Goal: Task Accomplishment & Management: Use online tool/utility

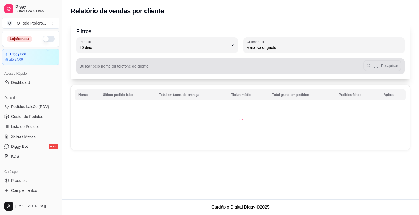
select select "30"
select select "HIGHEST_TOTAL_SPENT_WITH_ORDERS"
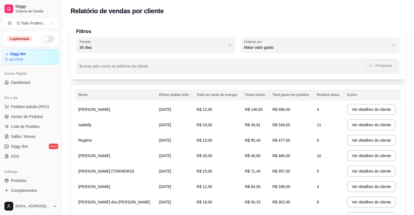
click at [48, 36] on button "button" at bounding box center [49, 39] width 12 height 7
click at [36, 108] on span "Pedidos balcão (PDV)" at bounding box center [30, 107] width 38 height 6
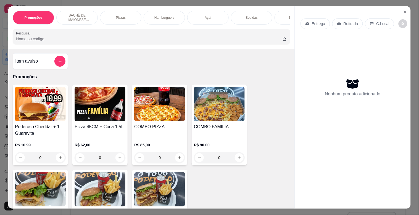
click at [0, 48] on div "Promoções SACHÊ DE MAIONESE TEMPERADA Pizzas Hamburguers Açaí Bebidas Porções P…" at bounding box center [209, 107] width 419 height 215
click at [402, 13] on button "Close" at bounding box center [405, 11] width 9 height 9
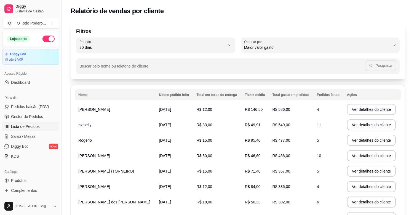
click at [31, 123] on link "Lista de Pedidos" at bounding box center [30, 126] width 57 height 9
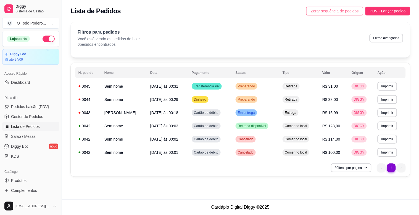
click at [319, 13] on span "Zerar sequência de pedidos" at bounding box center [335, 11] width 48 height 6
click at [333, 10] on span "Zerar sequência de pedidos" at bounding box center [335, 11] width 48 height 6
click at [45, 112] on ul "Pedidos balcão (PDV) Gestor de Pedidos Lista de Pedidos Salão / Mesas Diggy Bot…" at bounding box center [30, 131] width 57 height 59
click at [47, 104] on button "Pedidos balcão (PDV)" at bounding box center [30, 106] width 57 height 9
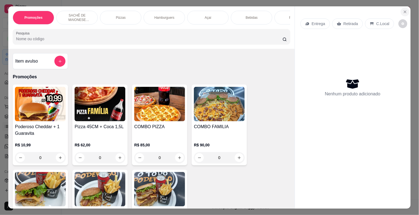
click at [402, 7] on button "Close" at bounding box center [405, 11] width 9 height 9
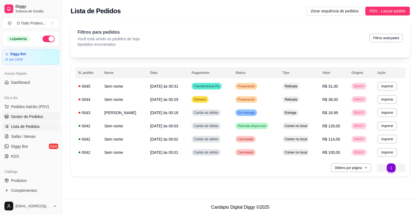
click at [38, 113] on link "Gestor de Pedidos" at bounding box center [30, 116] width 57 height 9
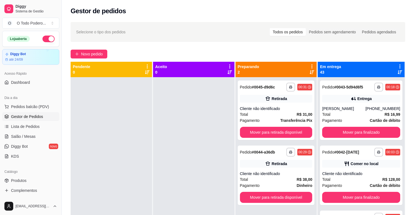
click at [311, 65] on icon at bounding box center [312, 66] width 5 height 5
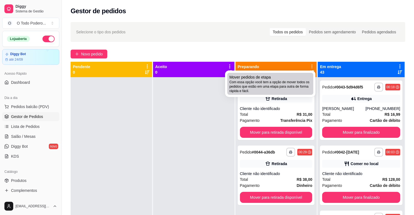
click at [301, 82] on span "Com essa opção você tem a opção de mover todos os pedidos que estão em uma etap…" at bounding box center [271, 86] width 82 height 13
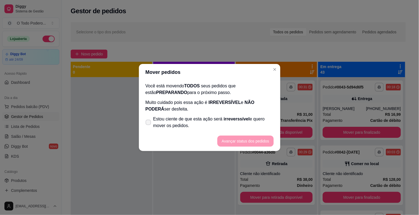
click at [150, 122] on span at bounding box center [148, 123] width 6 height 6
click at [149, 124] on input "Estou ciente de que esta ação será irreverssível e quero mover os pedidos." at bounding box center [147, 126] width 4 height 4
checkbox input "true"
click at [233, 142] on button "Avançar status dos pedidos" at bounding box center [245, 141] width 56 height 11
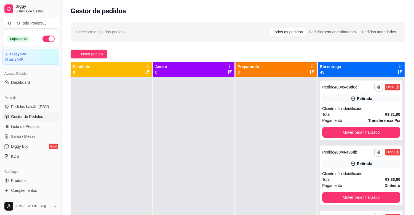
click at [398, 64] on icon at bounding box center [400, 66] width 5 height 5
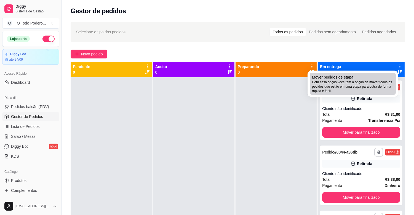
click at [368, 88] on span "Com essa opção você tem a opção de mover todos os pedidos que estão em uma etap…" at bounding box center [353, 86] width 82 height 13
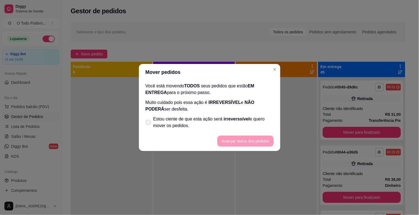
click at [145, 125] on label "Estou ciente de que esta ação será irreverssível e quero mover os pedidos." at bounding box center [209, 123] width 132 height 18
click at [145, 125] on input "Estou ciente de que esta ação será irreverssível e quero mover os pedidos." at bounding box center [147, 126] width 4 height 4
checkbox input "true"
click at [235, 141] on button "Avançar status dos pedidos" at bounding box center [245, 141] width 55 height 11
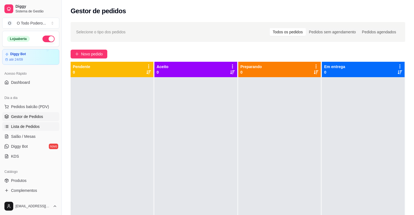
click at [39, 128] on link "Lista de Pedidos" at bounding box center [30, 126] width 57 height 9
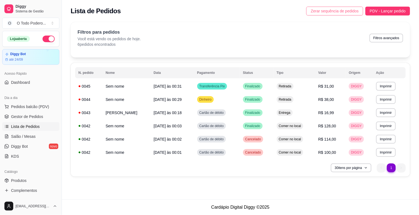
click at [340, 9] on span "Zerar sequência de pedidos" at bounding box center [335, 11] width 48 height 6
click at [15, 118] on span "Gestor de Pedidos" at bounding box center [27, 117] width 32 height 6
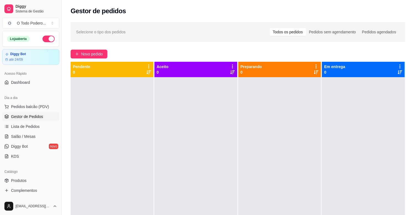
click at [293, 50] on div "Novo pedido" at bounding box center [238, 54] width 335 height 9
click at [269, 47] on div "Selecione o tipo dos pedidos Todos os pedidos Pedidos sem agendamento Pedidos a…" at bounding box center [238, 151] width 353 height 265
click at [86, 50] on button "Novo pedido" at bounding box center [89, 54] width 37 height 9
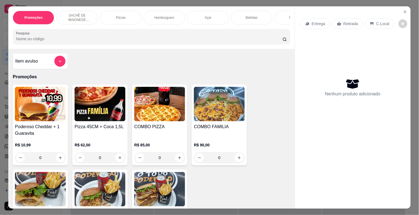
click at [238, 13] on div "Bebidas" at bounding box center [251, 18] width 41 height 14
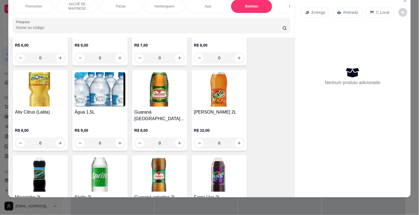
scroll to position [1083, 0]
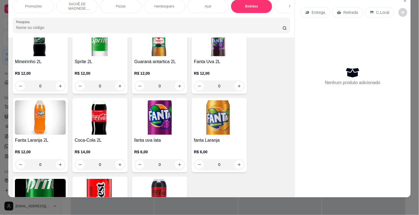
click at [105, 100] on img at bounding box center [100, 117] width 51 height 35
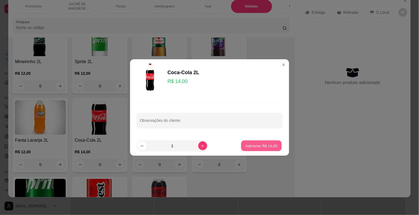
click at [244, 142] on button "Adicionar R$ 14,00" at bounding box center [261, 146] width 41 height 11
type input "1"
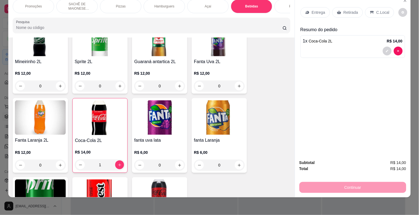
click at [372, 7] on div "C.Local" at bounding box center [379, 12] width 29 height 10
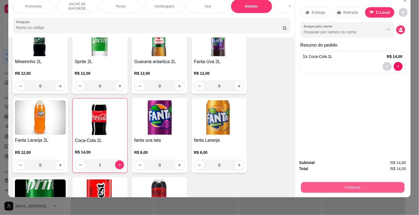
click at [335, 183] on button "Continuar" at bounding box center [353, 187] width 104 height 11
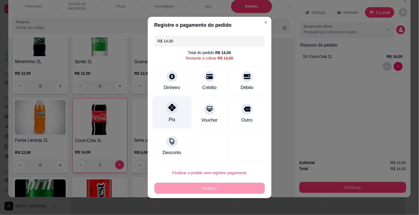
click at [174, 120] on div "Pix" at bounding box center [171, 113] width 39 height 32
type input "R$ 0,00"
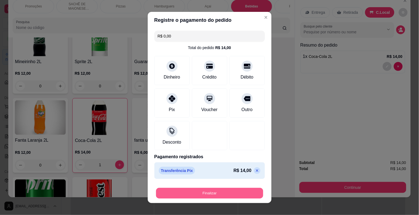
click at [214, 192] on button "Finalizar" at bounding box center [209, 193] width 107 height 11
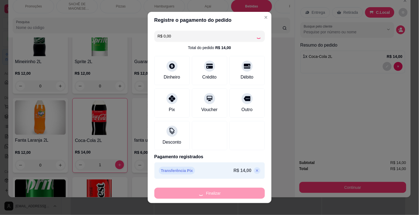
type input "0"
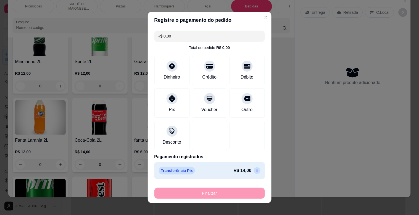
type input "-R$ 14,00"
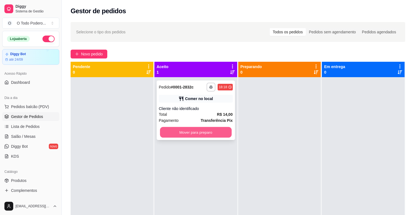
click at [194, 133] on button "Mover para preparo" at bounding box center [196, 132] width 72 height 11
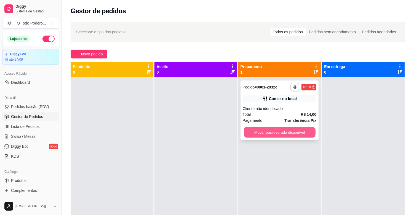
click at [299, 129] on button "Mover para retirada disponível" at bounding box center [280, 132] width 72 height 11
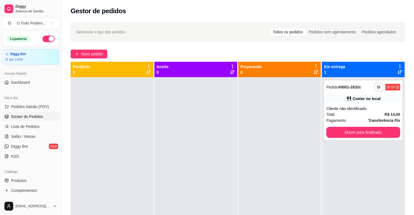
click at [300, 47] on div "**********" at bounding box center [238, 151] width 353 height 265
click at [81, 58] on button "Novo pedido" at bounding box center [89, 54] width 37 height 9
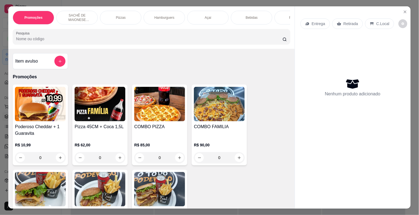
click at [247, 17] on p "Bebidas" at bounding box center [252, 17] width 12 height 4
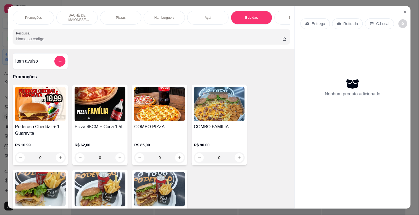
scroll to position [13, 0]
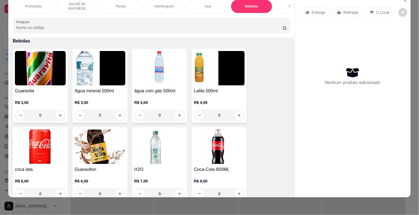
click at [296, 153] on div "Entrega Retirada C.Local Nenhum produto adicionado" at bounding box center [353, 92] width 116 height 194
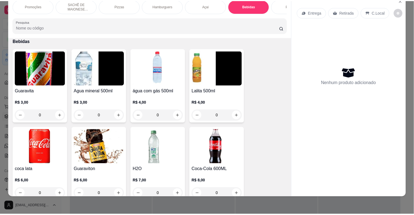
scroll to position [947, 0]
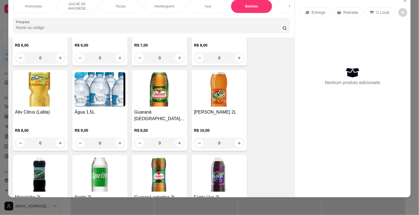
click at [113, 177] on img at bounding box center [100, 175] width 51 height 35
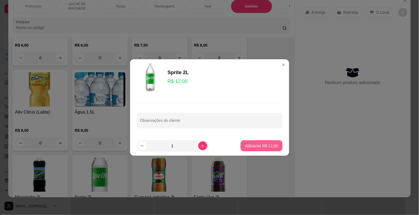
click at [255, 142] on button "Adicionar R$ 12,00" at bounding box center [261, 146] width 42 height 11
type input "1"
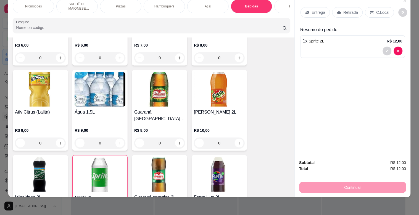
click at [340, 7] on div "Retirada" at bounding box center [347, 12] width 31 height 10
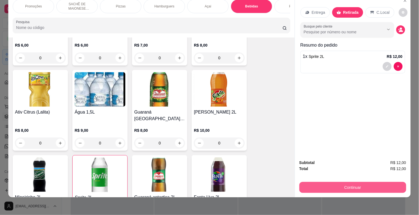
click at [326, 185] on button "Continuar" at bounding box center [352, 187] width 107 height 11
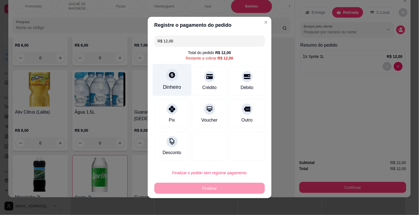
click at [166, 79] on div at bounding box center [172, 75] width 12 height 12
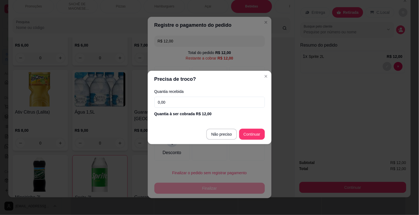
click at [195, 100] on input "0,00" at bounding box center [209, 102] width 110 height 11
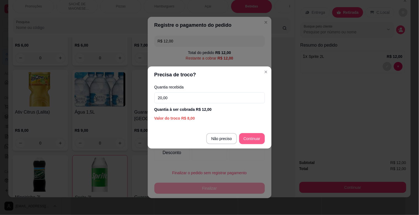
type input "20,00"
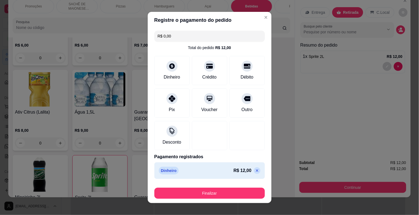
type input "R$ 0,00"
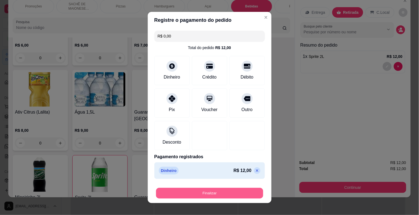
click at [227, 193] on button "Finalizar" at bounding box center [209, 193] width 107 height 11
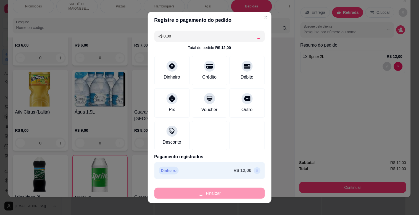
type input "0"
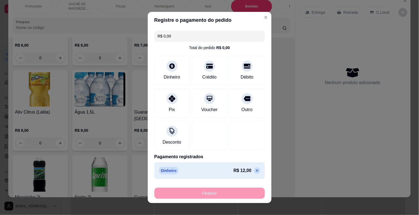
type input "-R$ 12,00"
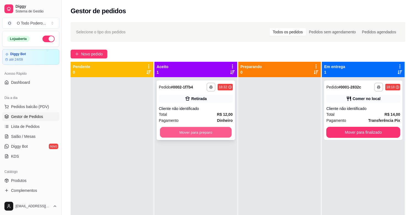
click at [218, 134] on button "Mover para preparo" at bounding box center [196, 132] width 72 height 11
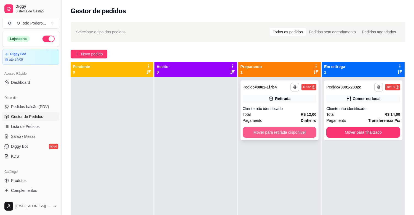
click at [272, 131] on button "Mover para retirada disponível" at bounding box center [280, 132] width 74 height 11
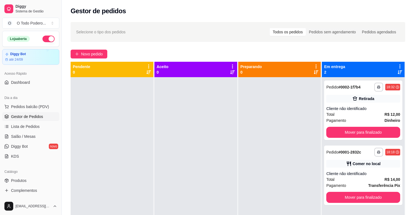
click at [267, 144] on div at bounding box center [279, 184] width 83 height 215
click at [33, 181] on link "Produtos" at bounding box center [30, 180] width 57 height 9
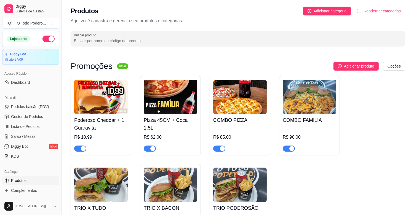
click at [152, 31] on div "Produtos Adicionar categoria Reodernar categorias Aqui você cadastra e gerencia…" at bounding box center [238, 25] width 353 height 50
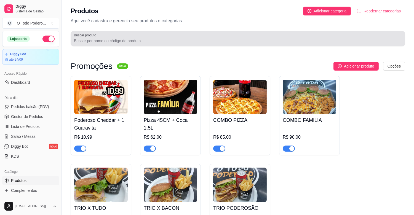
click at [140, 39] on input "Buscar produto" at bounding box center [238, 41] width 328 height 6
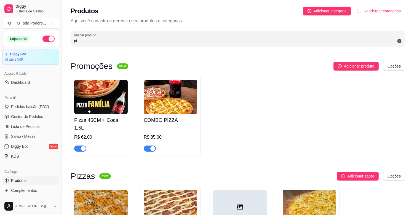
type input "p"
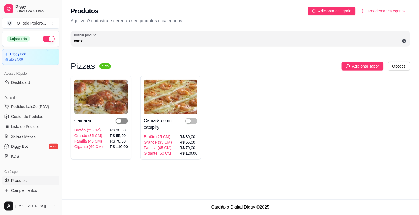
click at [116, 119] on div "button" at bounding box center [118, 121] width 5 height 5
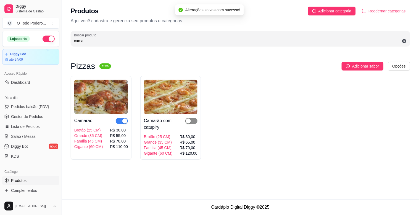
click at [189, 120] on div "button" at bounding box center [188, 121] width 5 height 5
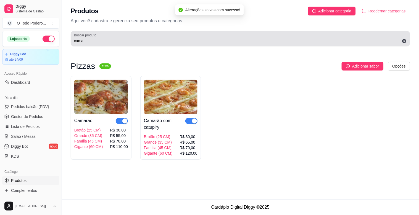
click at [100, 41] on input "cama" at bounding box center [240, 41] width 333 height 6
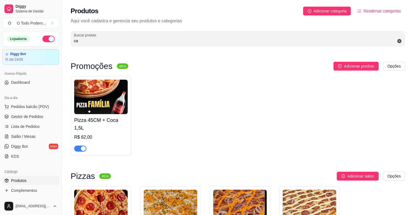
type input "c"
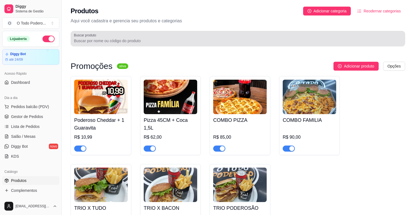
click at [140, 35] on div at bounding box center [238, 38] width 328 height 11
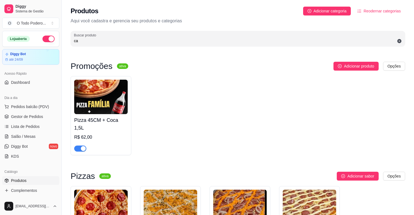
type input "c"
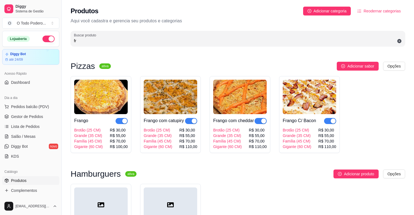
click at [334, 39] on input "fr" at bounding box center [238, 41] width 328 height 6
type input "f"
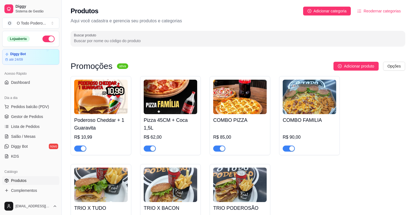
scroll to position [188, 0]
